Goal: Check status: Check status

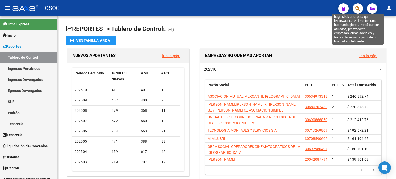
click at [355, 5] on button "button" at bounding box center [358, 8] width 10 height 10
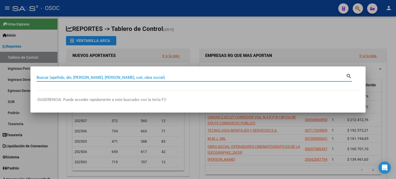
paste input "27226657288"
type input "27226657288"
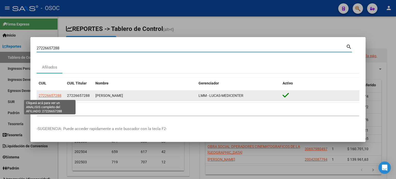
click at [47, 95] on span "27226657288" at bounding box center [50, 96] width 23 height 4
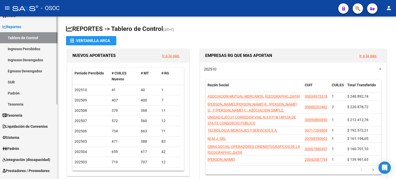
scroll to position [103, 0]
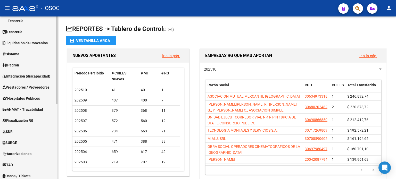
click at [30, 41] on span "Liquidación de Convenios" at bounding box center [25, 43] width 45 height 6
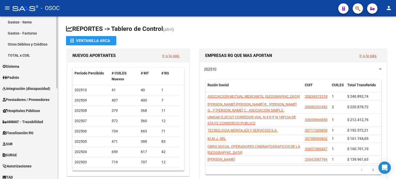
scroll to position [126, 0]
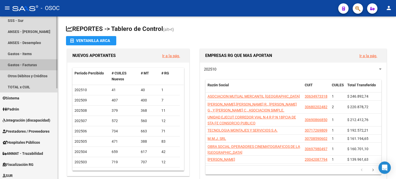
click at [31, 64] on link "Gastos - Facturas" at bounding box center [29, 64] width 58 height 11
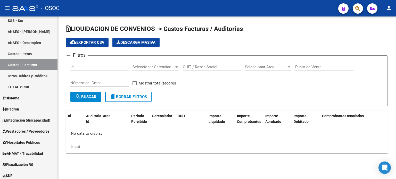
checkbox input "true"
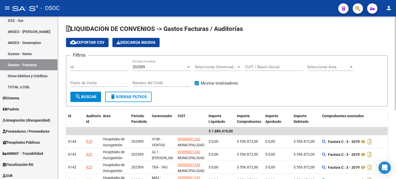
click at [154, 67] on div "202509" at bounding box center [160, 67] width 54 height 5
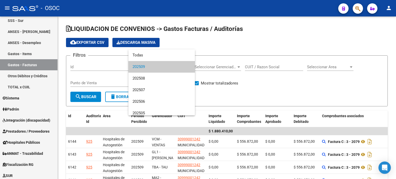
click at [28, 55] on div at bounding box center [198, 89] width 396 height 179
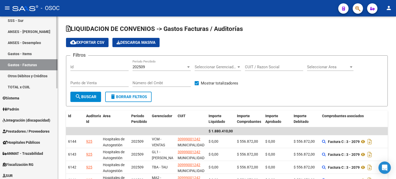
click at [18, 52] on link "Gastos - Items" at bounding box center [29, 53] width 58 height 11
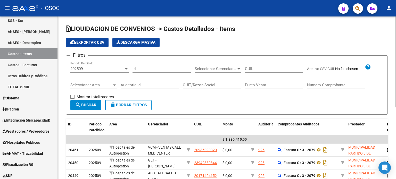
click at [82, 68] on span "202509" at bounding box center [76, 69] width 12 height 5
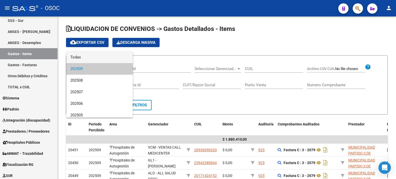
click at [86, 62] on span "Todas" at bounding box center [99, 58] width 58 height 12
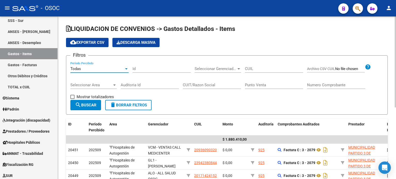
click at [260, 70] on input "CUIL" at bounding box center [274, 69] width 58 height 5
paste input "27226657288"
type input "27226657288"
click at [79, 105] on mat-icon "search" at bounding box center [78, 105] width 6 height 6
